Goal: Use online tool/utility: Utilize a website feature to perform a specific function

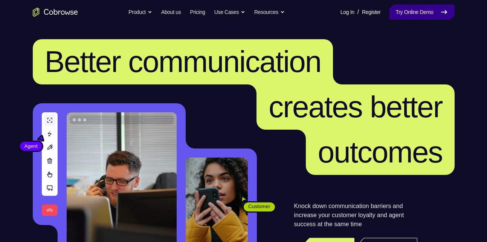
click at [425, 9] on link "Try Online Demo" at bounding box center [422, 12] width 65 height 15
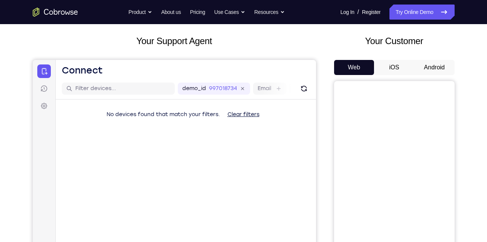
scroll to position [38, 0]
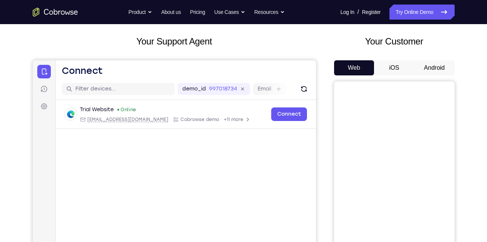
click at [436, 60] on button "Android" at bounding box center [434, 67] width 40 height 15
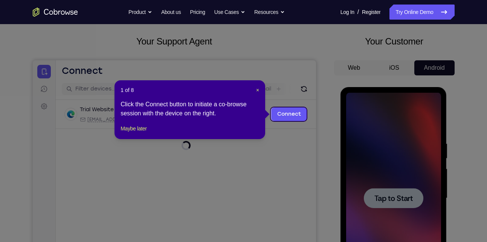
scroll to position [0, 0]
click at [281, 157] on icon at bounding box center [246, 121] width 493 height 242
click at [256, 92] on span "×" at bounding box center [257, 90] width 3 height 6
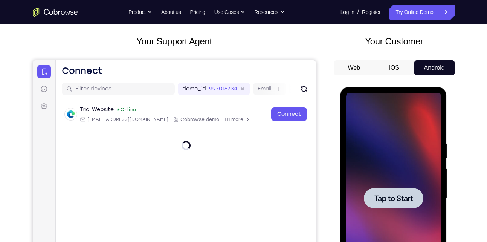
click at [379, 196] on span "Tap to Start" at bounding box center [393, 198] width 38 height 8
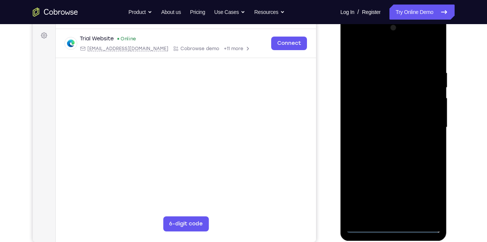
scroll to position [109, 0]
click at [384, 229] on div at bounding box center [393, 126] width 95 height 211
click at [366, 223] on div at bounding box center [393, 126] width 95 height 211
click at [412, 222] on div at bounding box center [393, 126] width 95 height 211
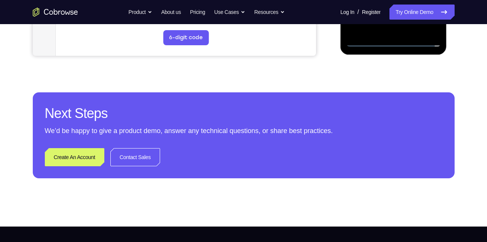
scroll to position [224, 0]
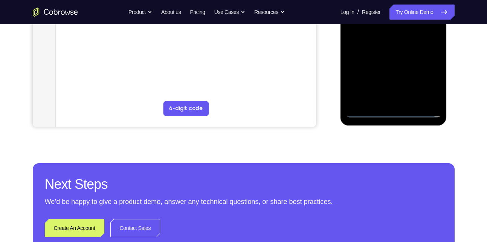
click at [395, 114] on div at bounding box center [393, 12] width 95 height 211
click at [428, 77] on div at bounding box center [393, 12] width 95 height 211
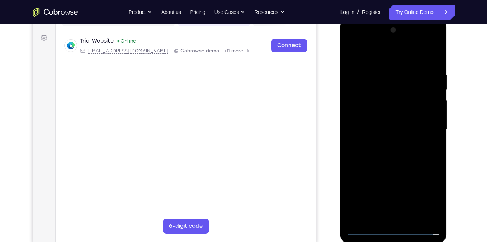
scroll to position [101, 0]
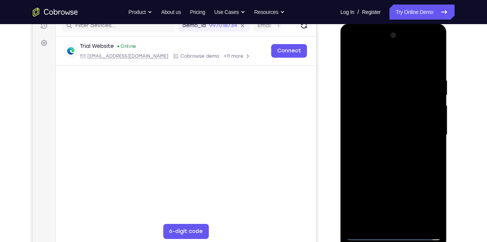
click at [378, 59] on div at bounding box center [393, 134] width 95 height 211
click at [425, 130] on div at bounding box center [393, 134] width 95 height 211
click at [385, 149] on div at bounding box center [393, 134] width 95 height 211
click at [385, 129] on div at bounding box center [393, 134] width 95 height 211
click at [368, 119] on div at bounding box center [393, 134] width 95 height 211
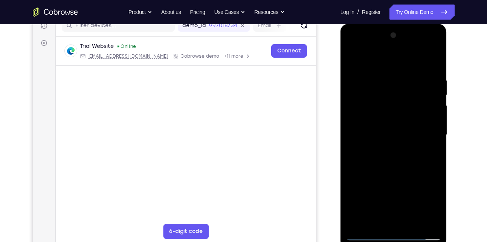
click at [369, 121] on div at bounding box center [393, 134] width 95 height 211
click at [360, 118] on div at bounding box center [393, 134] width 95 height 211
click at [382, 137] on div at bounding box center [393, 134] width 95 height 211
click at [379, 160] on div at bounding box center [393, 134] width 95 height 211
click at [433, 67] on div at bounding box center [393, 134] width 95 height 211
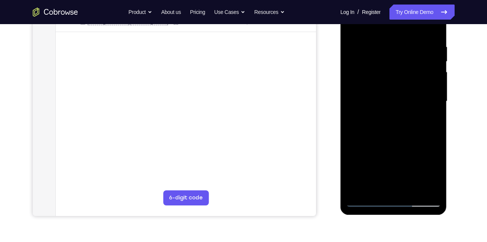
scroll to position [135, 0]
click at [436, 134] on div at bounding box center [393, 100] width 95 height 211
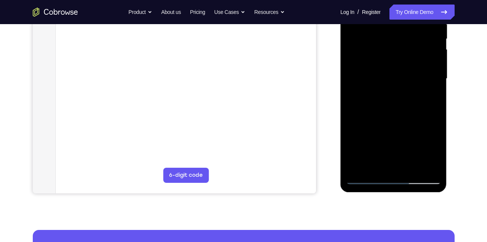
scroll to position [159, 0]
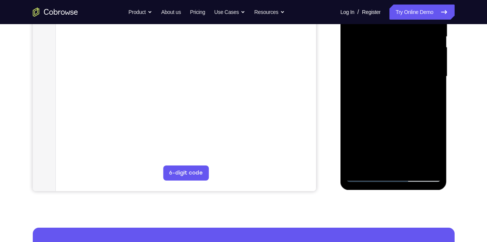
click at [410, 167] on div at bounding box center [393, 76] width 95 height 211
click at [394, 118] on div at bounding box center [393, 76] width 95 height 211
click at [393, 116] on div at bounding box center [393, 76] width 95 height 211
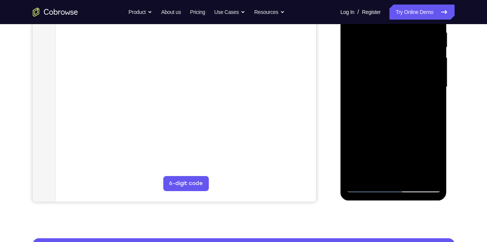
scroll to position [149, 0]
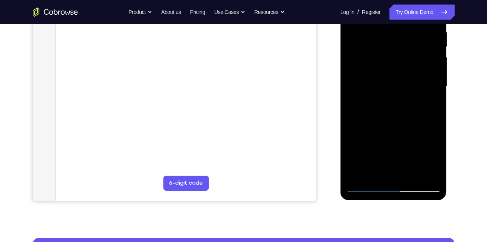
click at [436, 160] on div at bounding box center [393, 86] width 95 height 211
click at [397, 133] on div at bounding box center [393, 86] width 95 height 211
click at [351, 146] on div at bounding box center [393, 86] width 95 height 211
click at [430, 105] on div at bounding box center [393, 86] width 95 height 211
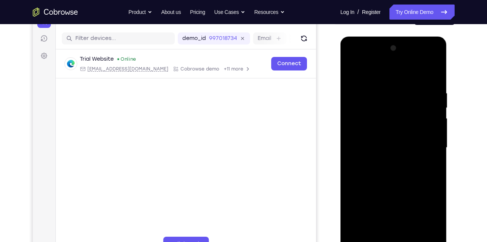
scroll to position [88, 0]
click at [351, 70] on div at bounding box center [393, 148] width 95 height 211
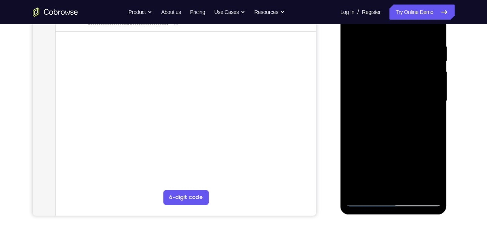
scroll to position [146, 0]
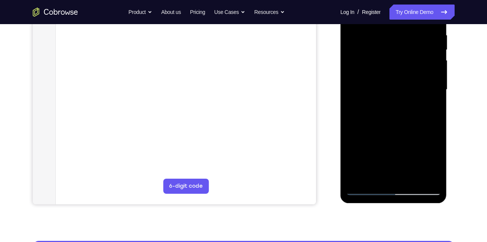
click at [384, 106] on div at bounding box center [393, 89] width 95 height 211
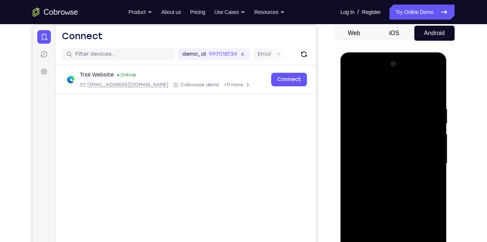
scroll to position [79, 0]
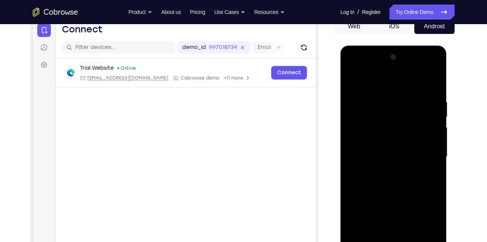
click at [352, 81] on div at bounding box center [393, 156] width 95 height 211
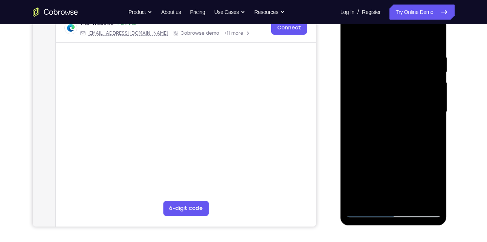
scroll to position [141, 0]
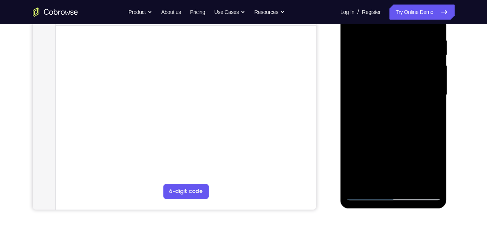
click at [383, 127] on div at bounding box center [393, 94] width 95 height 211
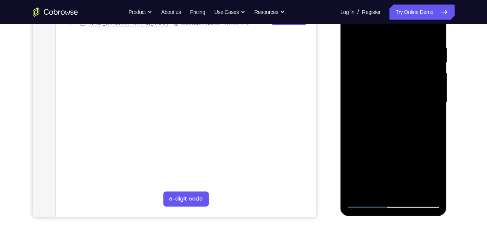
scroll to position [139, 0]
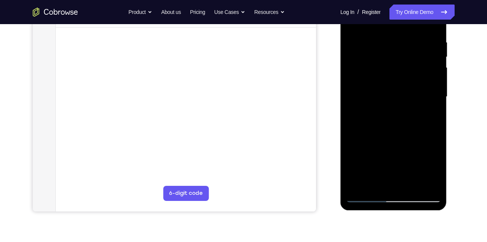
click at [374, 134] on div at bounding box center [393, 96] width 95 height 211
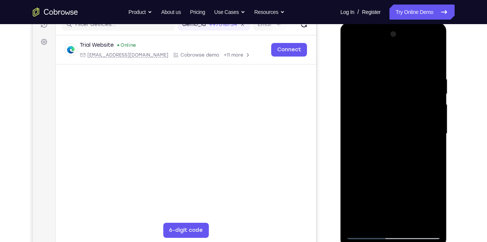
scroll to position [100, 0]
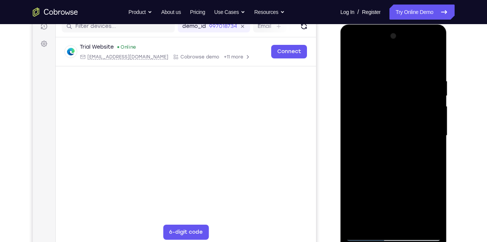
click at [433, 61] on div at bounding box center [393, 135] width 95 height 211
click at [353, 61] on div at bounding box center [393, 135] width 95 height 211
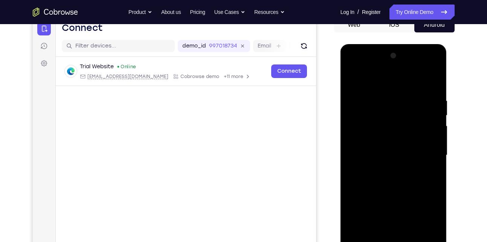
scroll to position [80, 0]
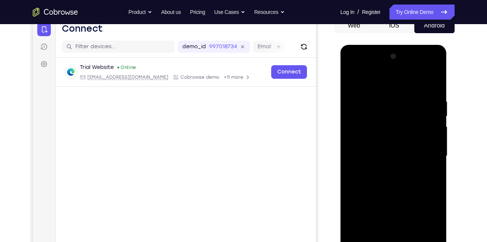
click at [354, 79] on div at bounding box center [393, 155] width 95 height 211
click at [408, 96] on div at bounding box center [393, 155] width 95 height 211
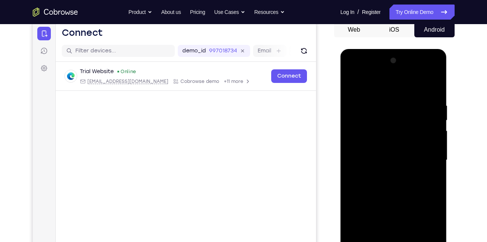
scroll to position [75, 0]
click at [408, 96] on div at bounding box center [393, 160] width 95 height 211
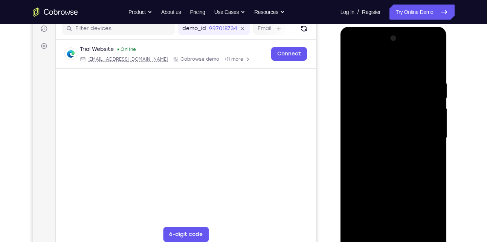
scroll to position [98, 0]
click at [431, 65] on div at bounding box center [393, 138] width 95 height 211
click at [402, 77] on div at bounding box center [393, 138] width 95 height 211
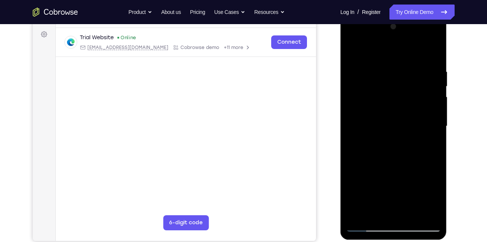
scroll to position [109, 0]
click at [427, 105] on div at bounding box center [393, 126] width 95 height 211
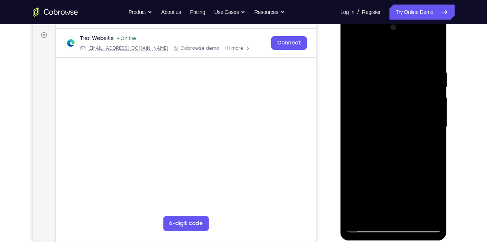
click at [427, 105] on div at bounding box center [393, 126] width 95 height 211
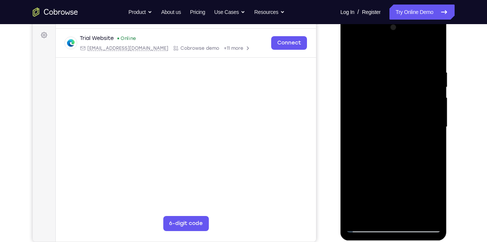
click at [427, 105] on div at bounding box center [393, 126] width 95 height 211
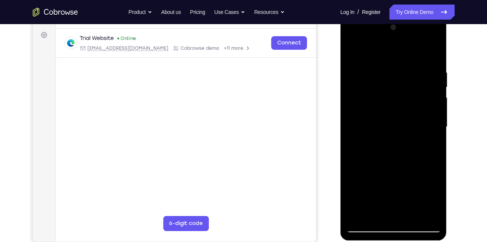
click at [427, 105] on div at bounding box center [393, 126] width 95 height 211
